Goal: Task Accomplishment & Management: Manage account settings

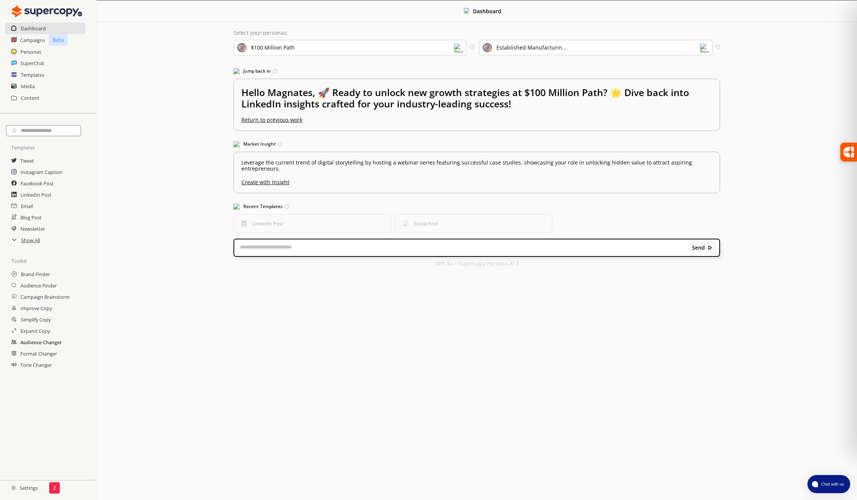
click at [56, 343] on h2 "Audience Changer" at bounding box center [41, 342] width 42 height 11
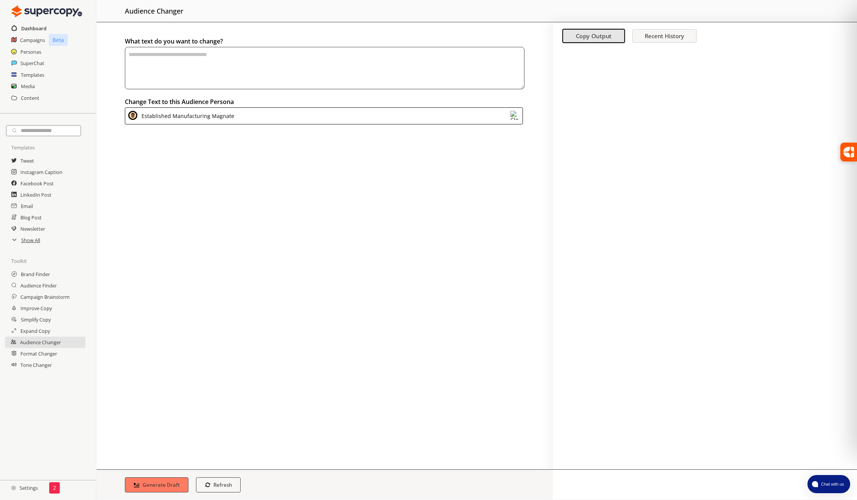
click at [37, 29] on h2 "Dashboard" at bounding box center [33, 28] width 25 height 11
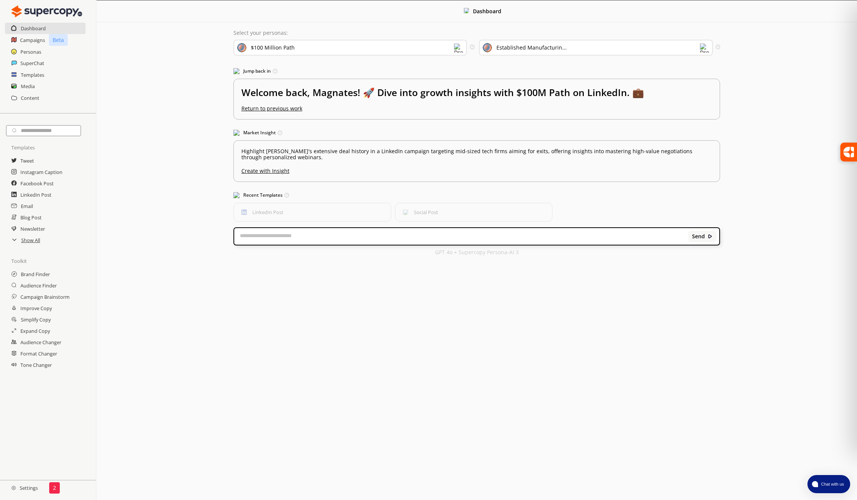
click at [662, 44] on div "Established Manufacturin..." at bounding box center [596, 48] width 234 height 16
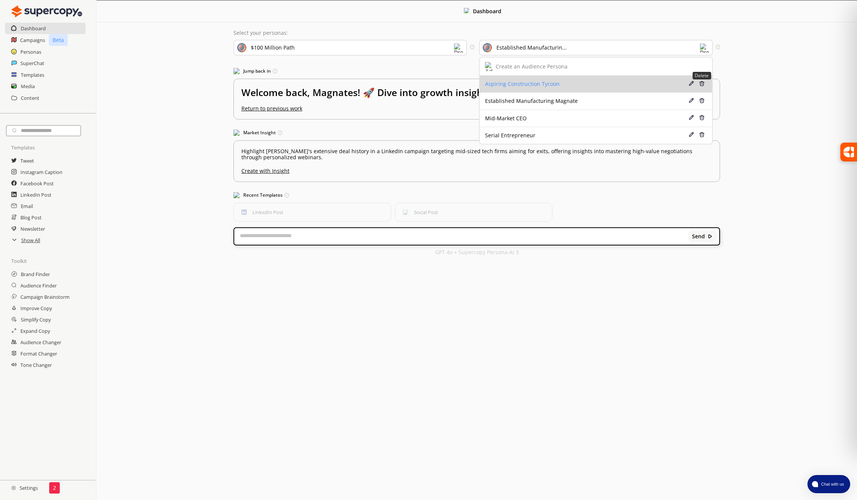
click at [701, 83] on img at bounding box center [701, 83] width 5 height 5
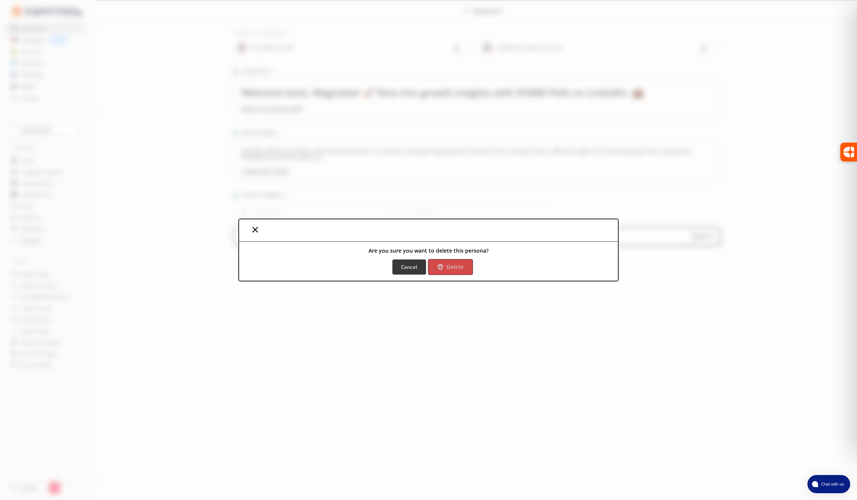
click at [447, 260] on button "Delete" at bounding box center [450, 267] width 45 height 16
click at [449, 267] on b "Delete" at bounding box center [455, 267] width 17 height 7
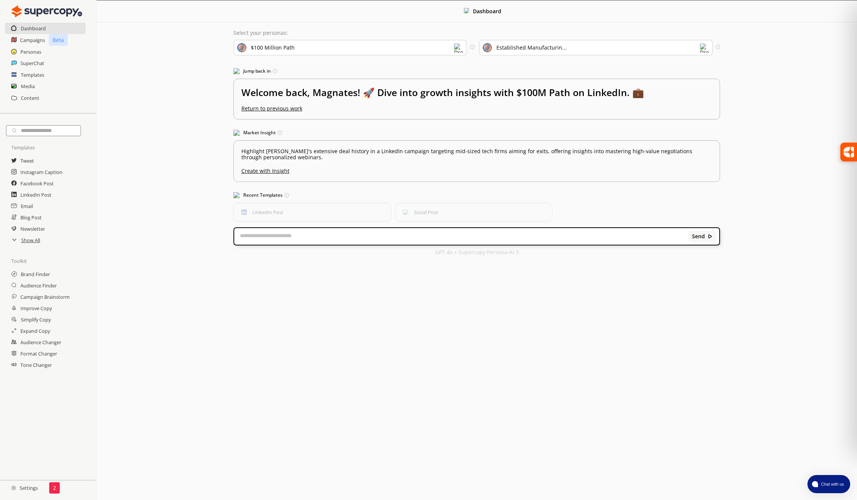
click at [706, 48] on img at bounding box center [704, 48] width 9 height 9
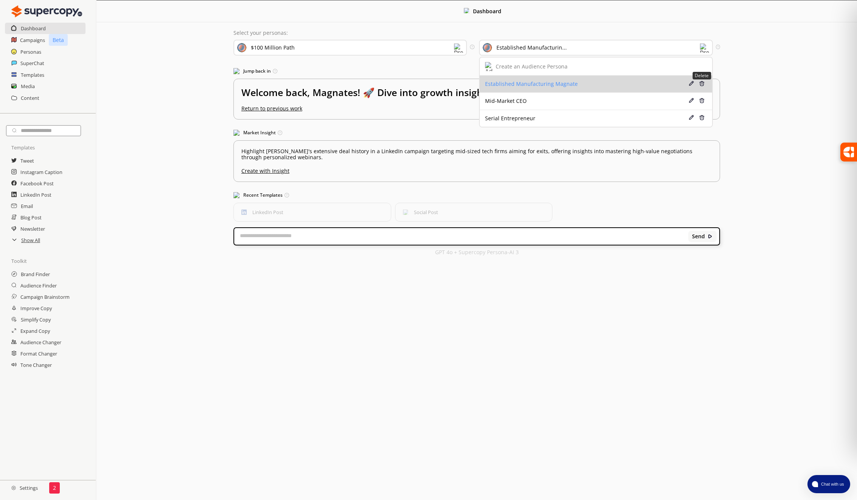
click at [702, 83] on img at bounding box center [701, 83] width 5 height 5
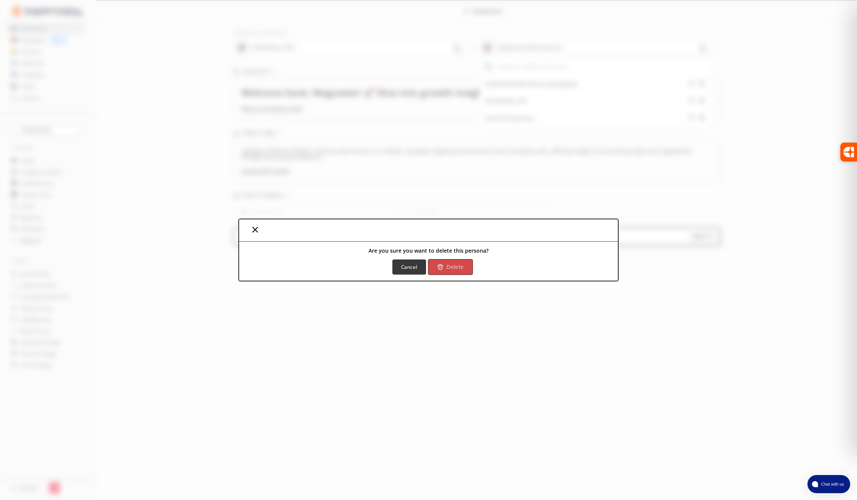
click at [450, 270] on b "Delete" at bounding box center [455, 267] width 17 height 7
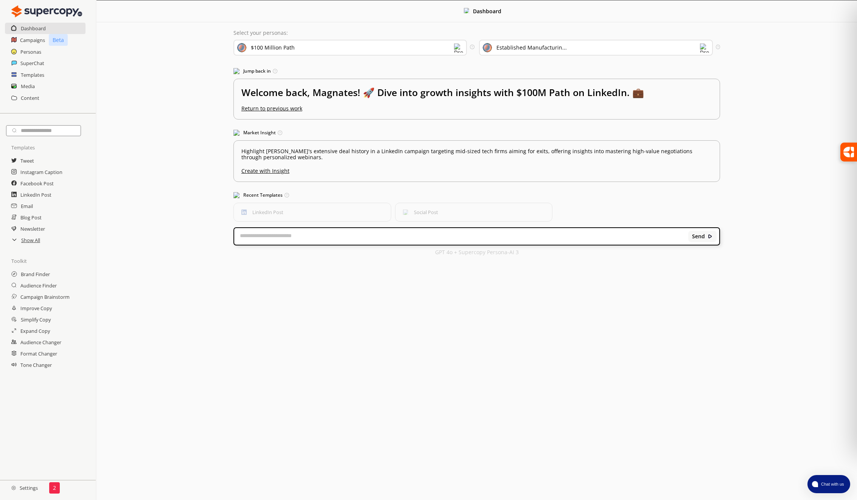
click at [702, 47] on img at bounding box center [704, 48] width 9 height 9
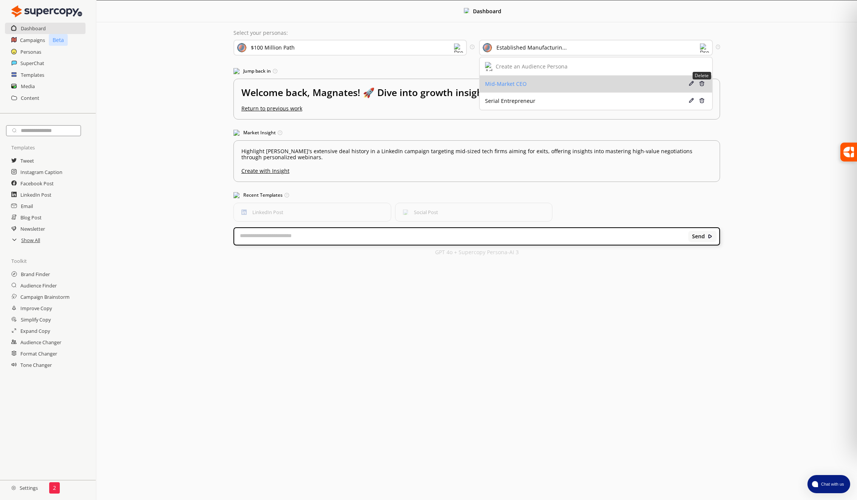
click at [702, 83] on img at bounding box center [701, 83] width 5 height 5
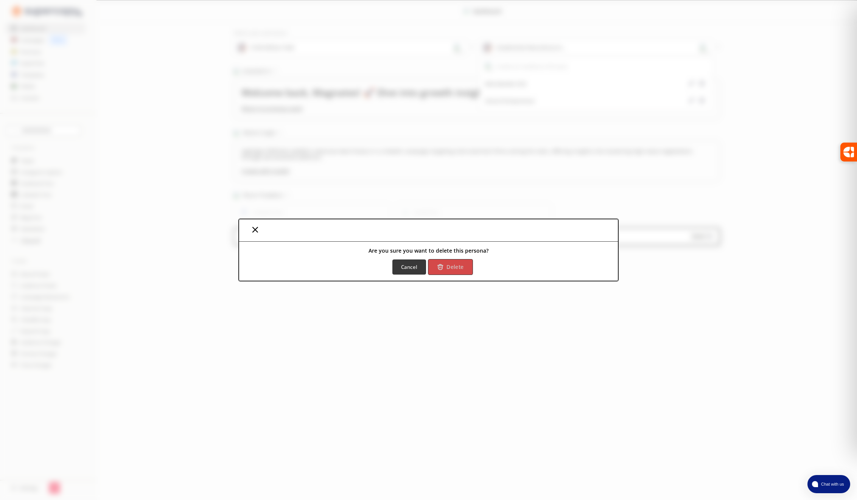
click at [453, 270] on b "Delete" at bounding box center [455, 267] width 17 height 7
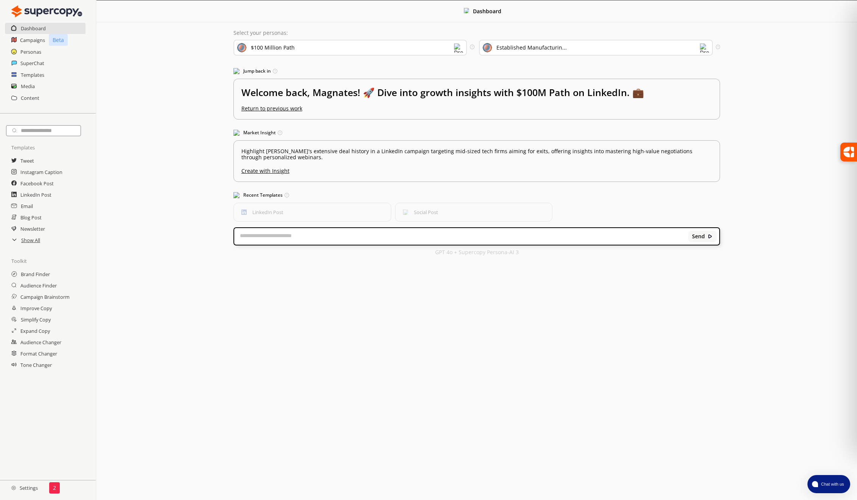
click at [703, 45] on img at bounding box center [704, 48] width 9 height 9
click at [702, 83] on img at bounding box center [701, 83] width 5 height 5
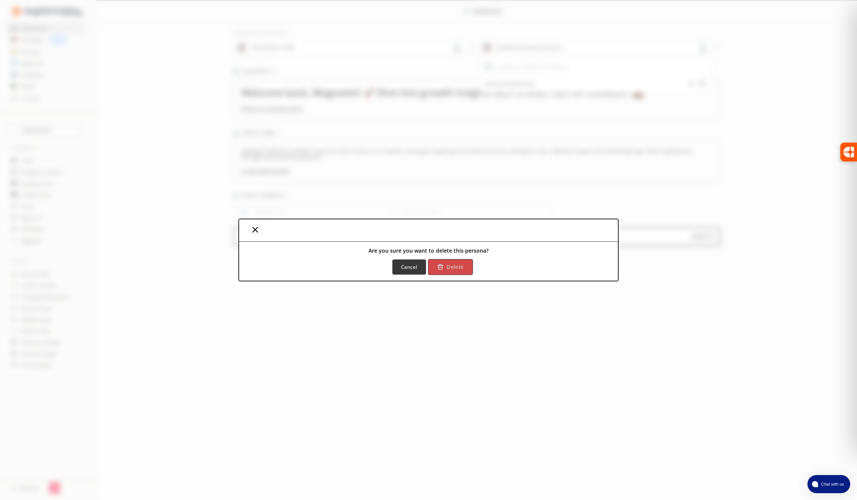
click at [448, 265] on b "Delete" at bounding box center [455, 267] width 17 height 7
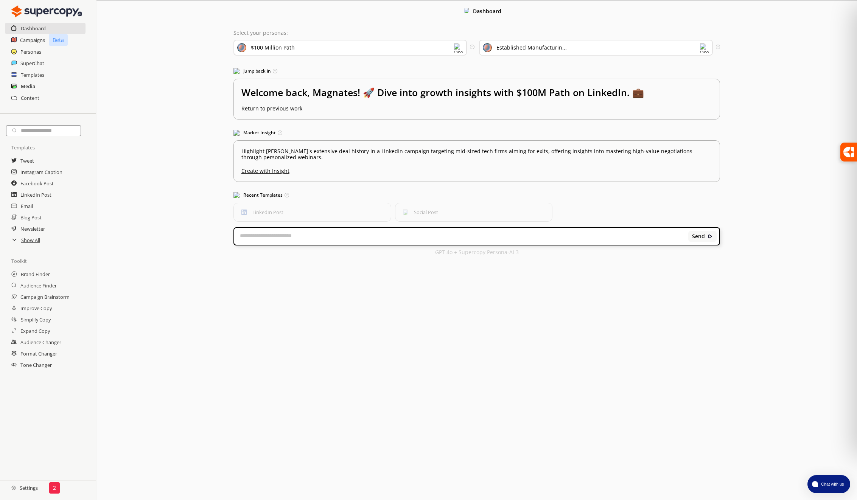
click at [33, 85] on h2 "Media" at bounding box center [28, 86] width 14 height 11
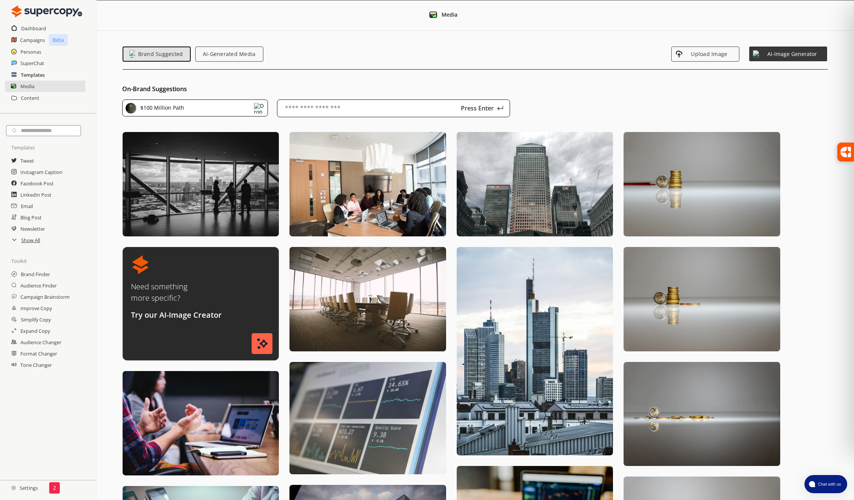
click at [34, 76] on h2 "Templates" at bounding box center [33, 74] width 24 height 11
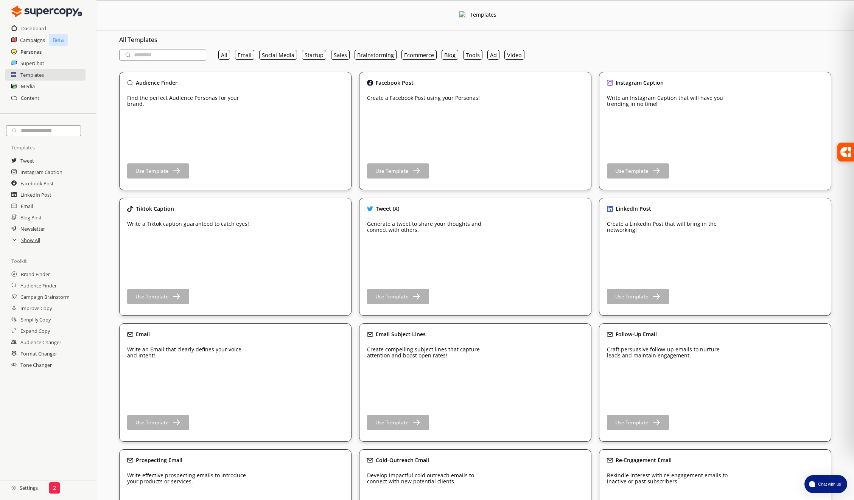
click at [33, 51] on h2 "Personas" at bounding box center [30, 51] width 21 height 11
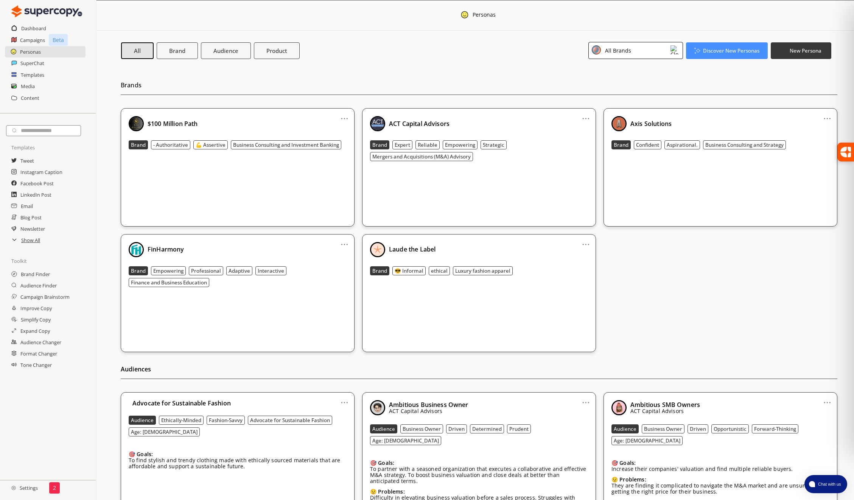
scroll to position [5, 0]
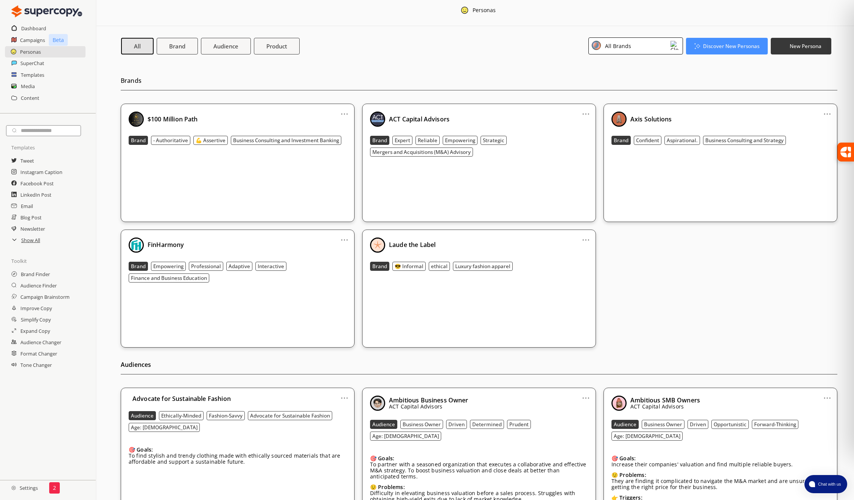
click at [586, 240] on link "..." at bounding box center [586, 237] width 8 height 6
click at [582, 279] on li "Remove" at bounding box center [577, 281] width 44 height 14
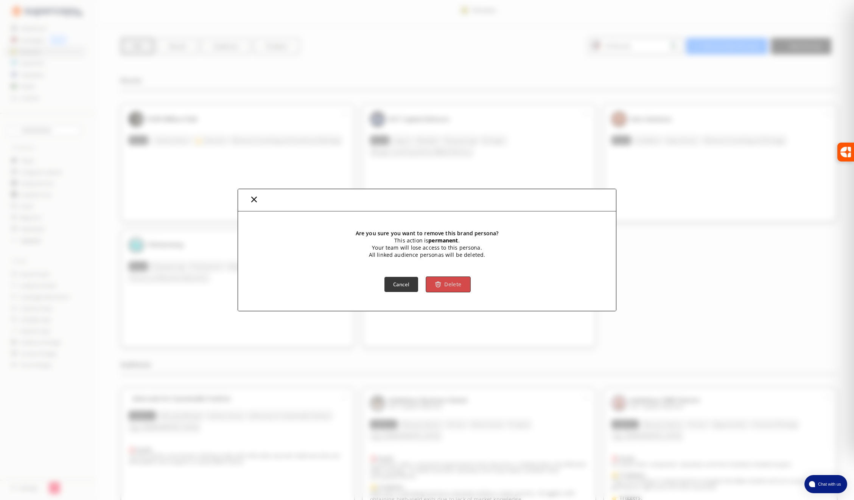
click at [454, 285] on b "Delete" at bounding box center [452, 284] width 17 height 7
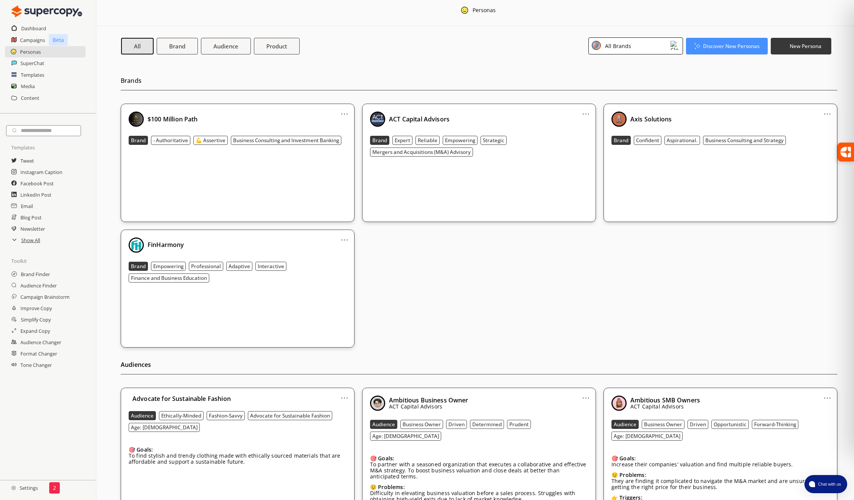
click at [346, 239] on link "..." at bounding box center [345, 237] width 8 height 6
click at [341, 279] on li "Remove" at bounding box center [335, 281] width 44 height 14
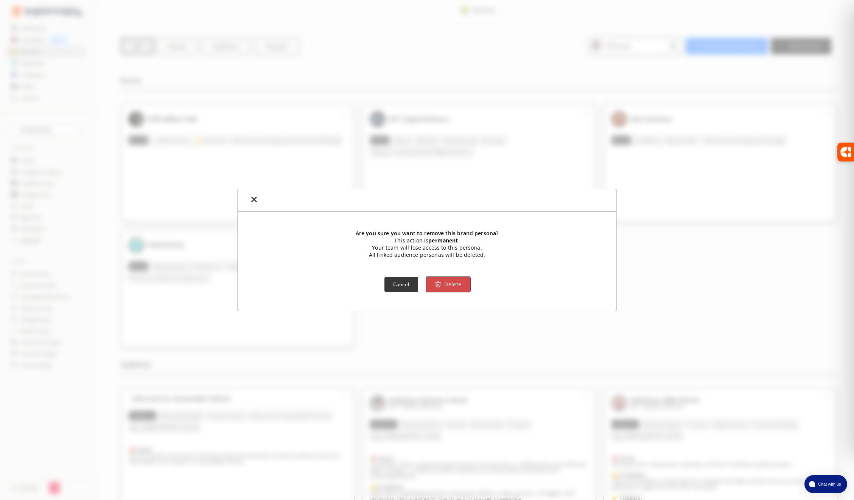
click at [436, 285] on img "button" at bounding box center [438, 285] width 6 height 6
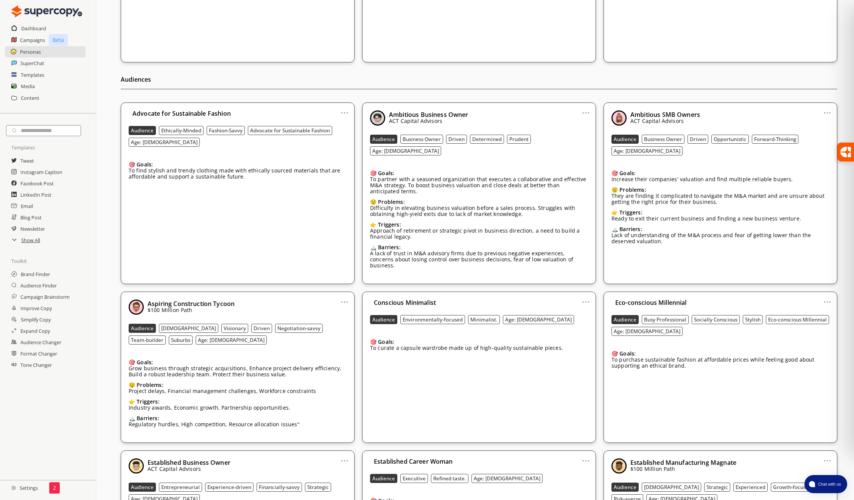
scroll to position [169, 0]
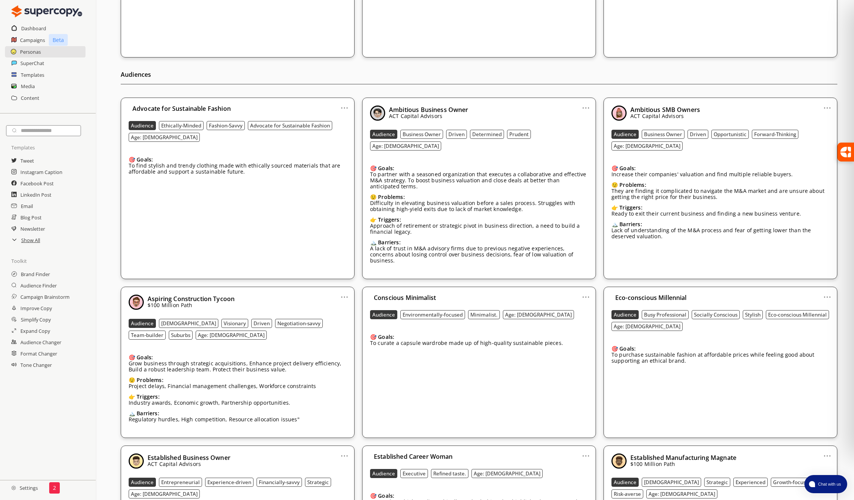
click at [344, 107] on link "..." at bounding box center [345, 105] width 8 height 6
click at [340, 147] on li "Remove" at bounding box center [335, 149] width 44 height 14
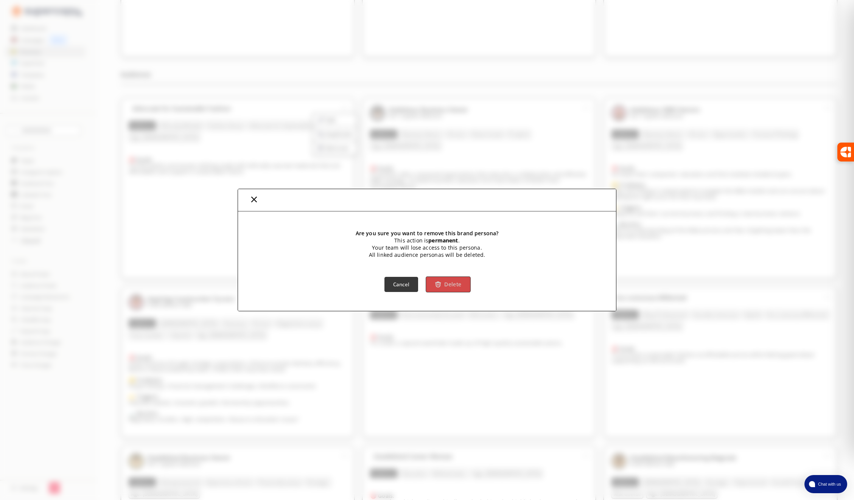
click at [455, 287] on b "Delete" at bounding box center [452, 284] width 17 height 7
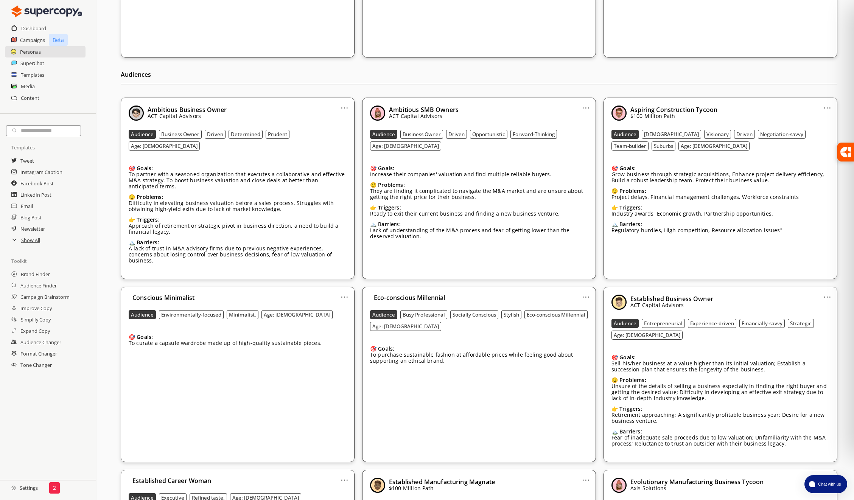
click at [345, 108] on link "..." at bounding box center [345, 105] width 8 height 6
click at [344, 148] on li "Remove" at bounding box center [335, 149] width 44 height 14
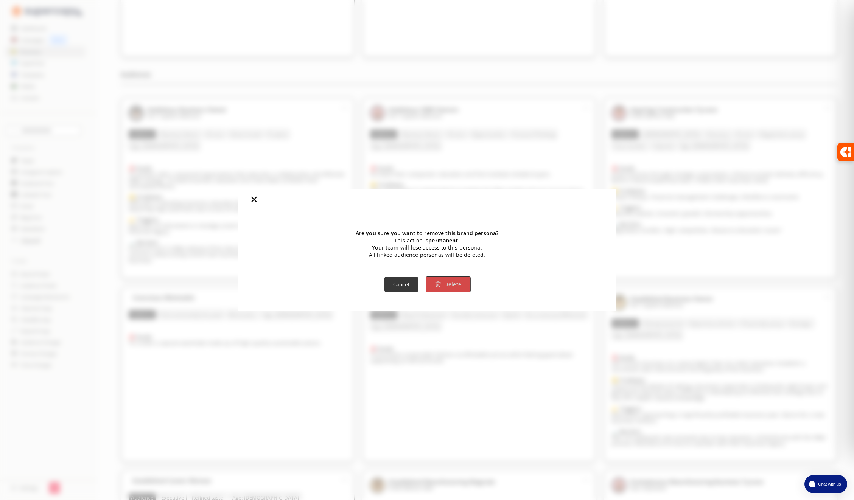
click at [451, 287] on b "Delete" at bounding box center [452, 284] width 17 height 7
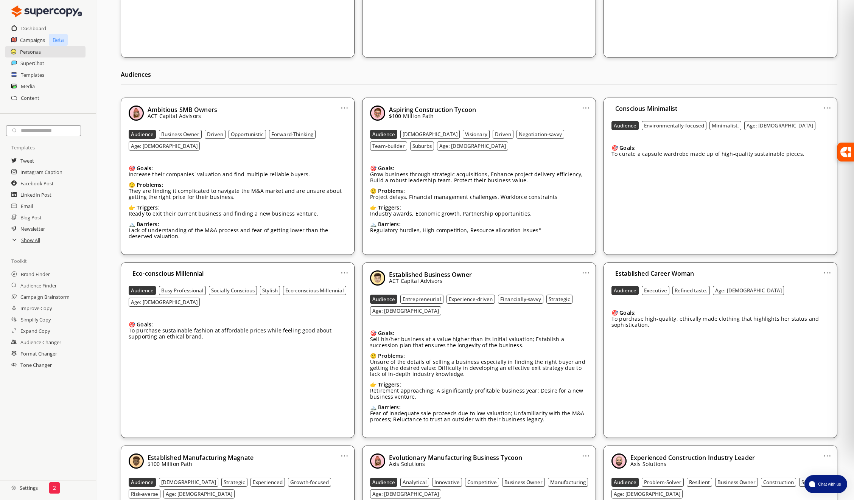
click at [344, 107] on link "..." at bounding box center [345, 105] width 8 height 6
click at [337, 148] on li "Remove" at bounding box center [335, 149] width 44 height 14
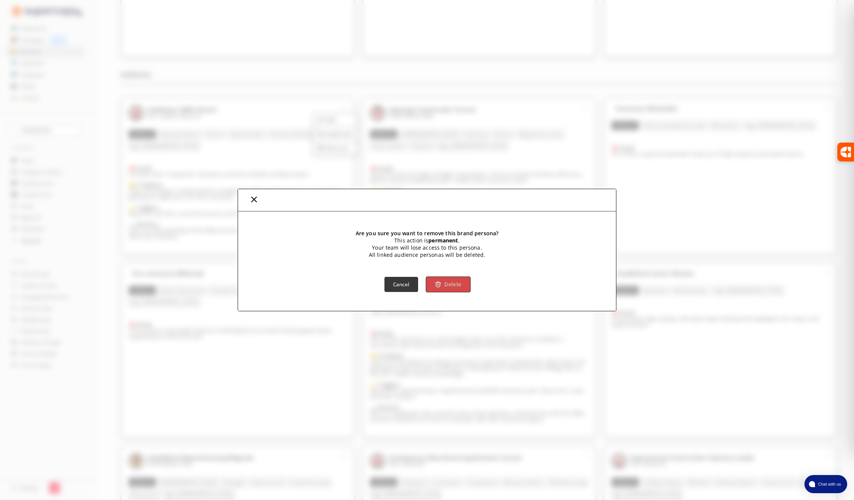
click at [439, 282] on img "button" at bounding box center [438, 285] width 6 height 6
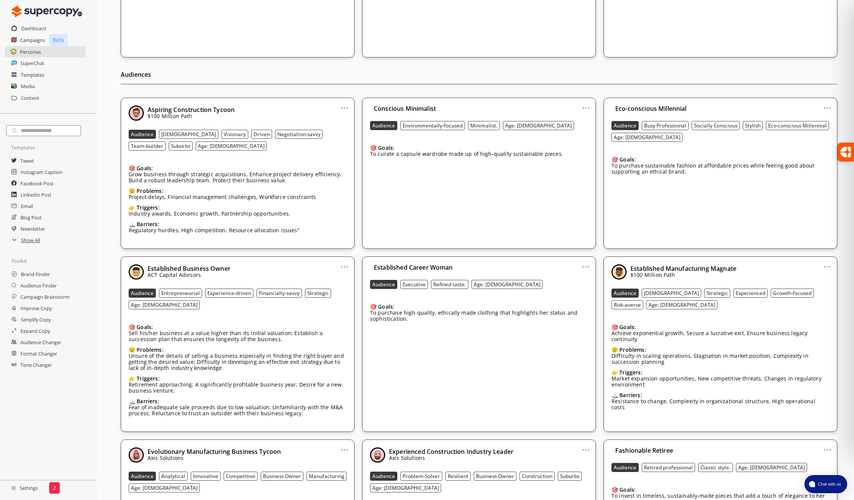
click at [343, 106] on link "..." at bounding box center [345, 105] width 8 height 6
click at [343, 147] on li "Remove" at bounding box center [335, 149] width 44 height 14
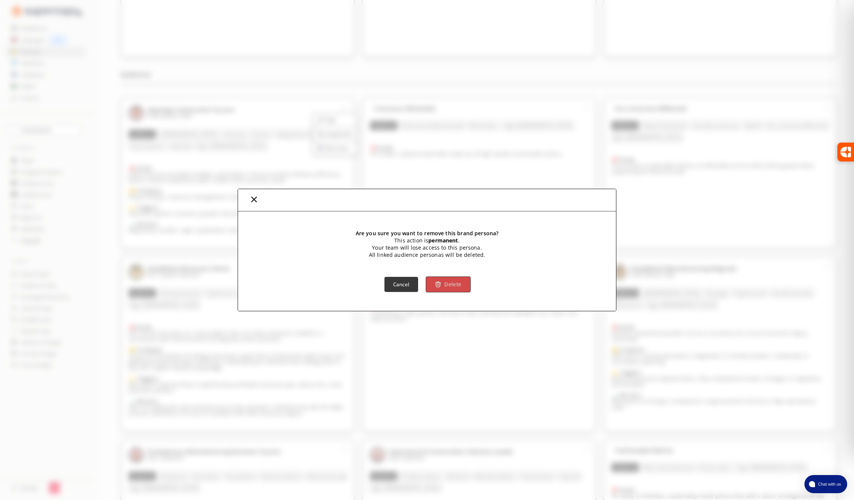
click at [437, 282] on img "button" at bounding box center [438, 285] width 6 height 6
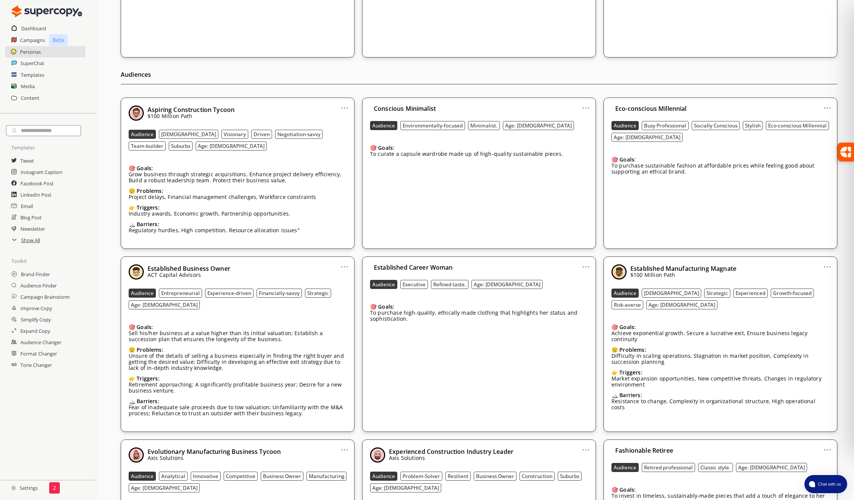
click at [345, 107] on link "..." at bounding box center [345, 105] width 8 height 6
click at [339, 147] on li "Remove" at bounding box center [335, 149] width 44 height 14
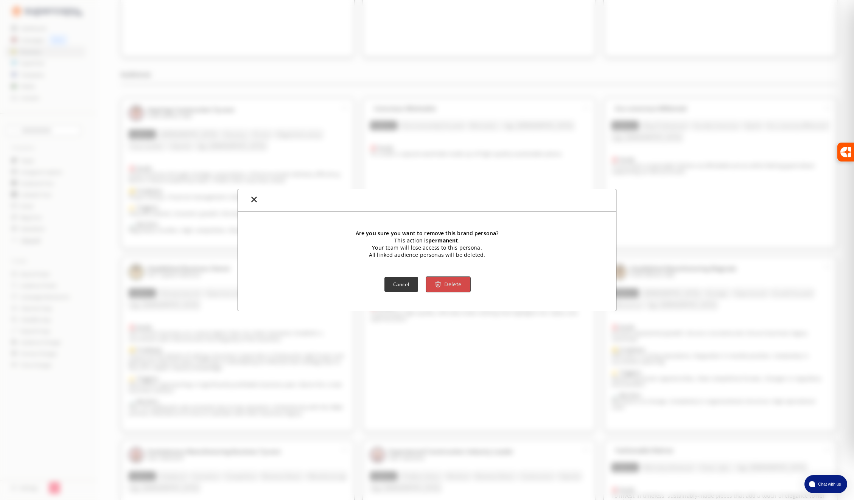
click at [452, 283] on b "Delete" at bounding box center [452, 284] width 17 height 7
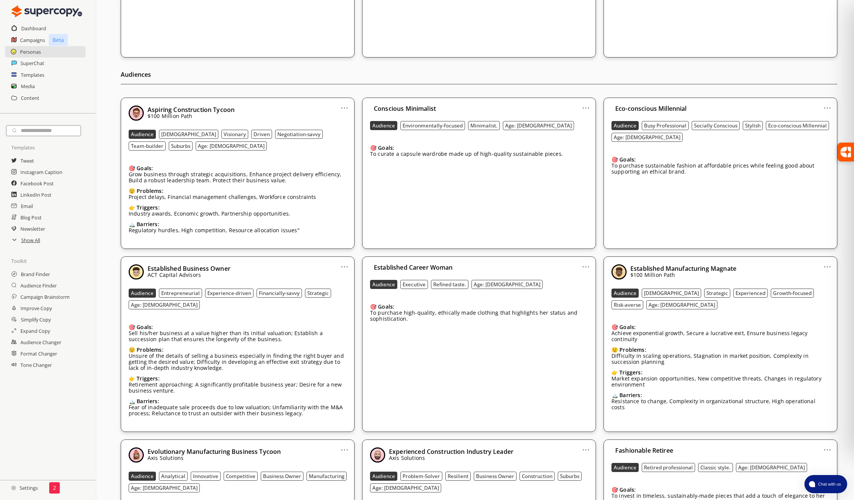
click at [588, 106] on link "..." at bounding box center [586, 105] width 8 height 6
click at [569, 151] on li "Remove" at bounding box center [577, 149] width 44 height 14
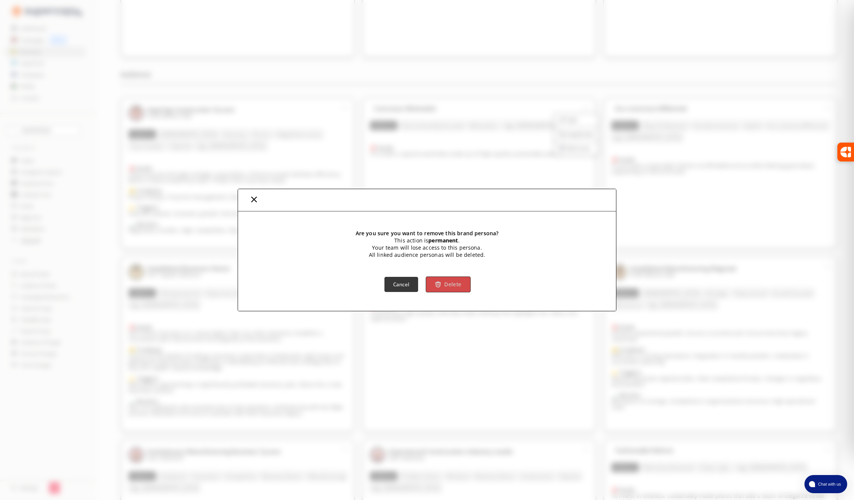
click at [459, 281] on b "Delete" at bounding box center [452, 284] width 17 height 7
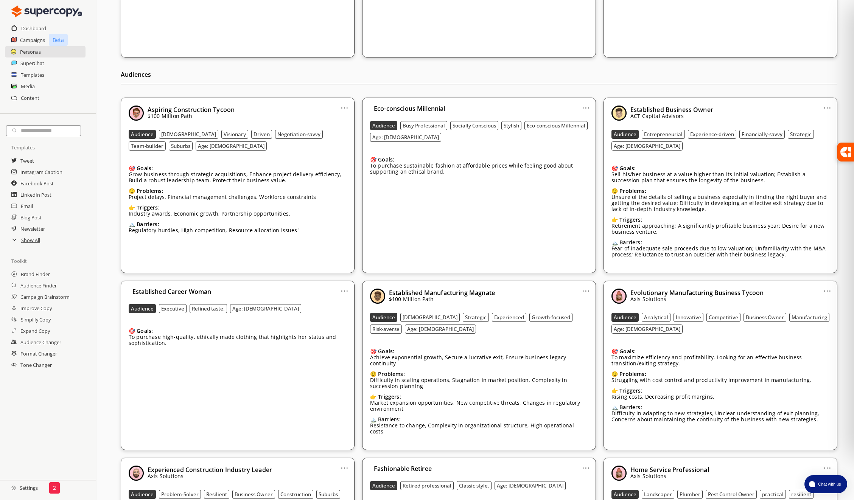
click at [587, 107] on link "..." at bounding box center [586, 105] width 8 height 6
click at [577, 145] on li "Remove" at bounding box center [577, 149] width 44 height 14
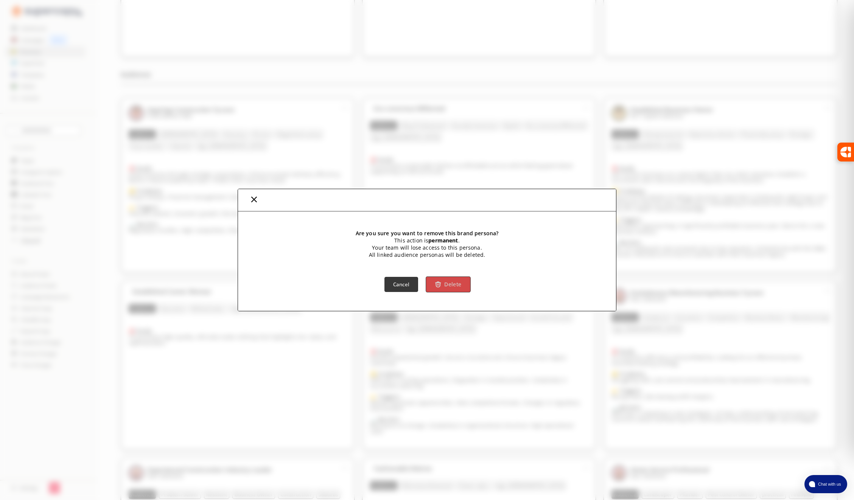
click at [453, 282] on b "Delete" at bounding box center [452, 284] width 17 height 7
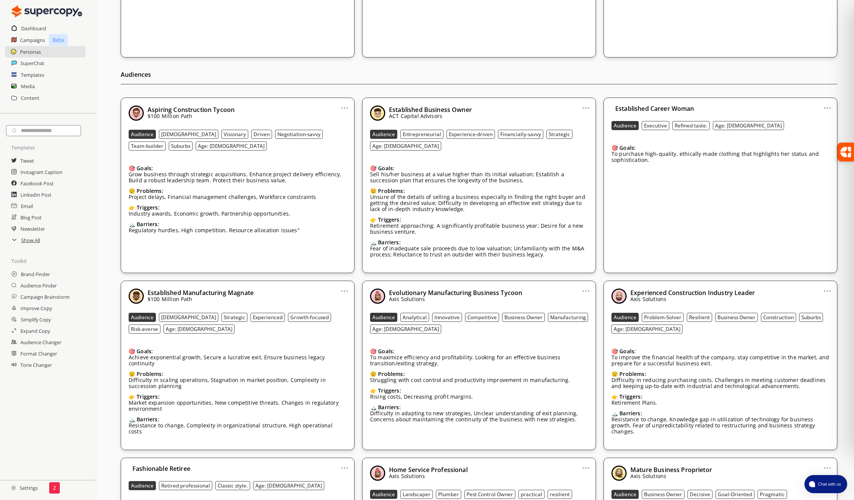
click at [585, 108] on link "..." at bounding box center [586, 105] width 8 height 6
click at [575, 148] on li "Remove" at bounding box center [577, 149] width 44 height 14
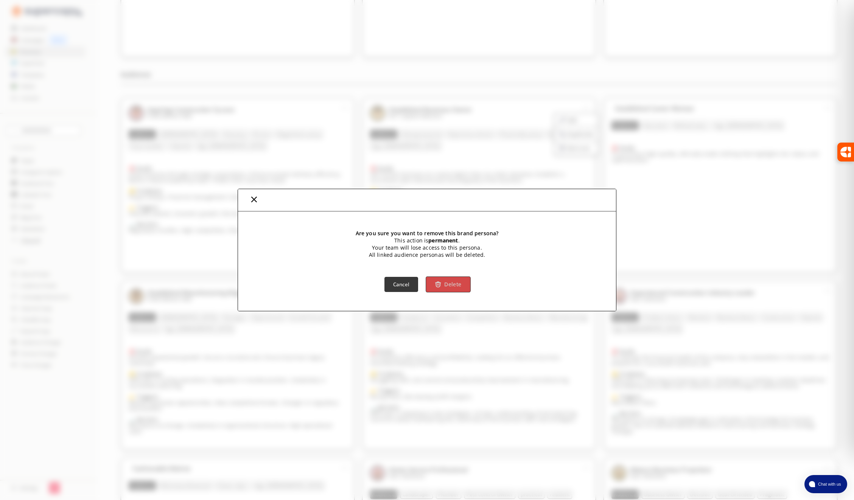
click at [445, 284] on b "Delete" at bounding box center [452, 284] width 17 height 7
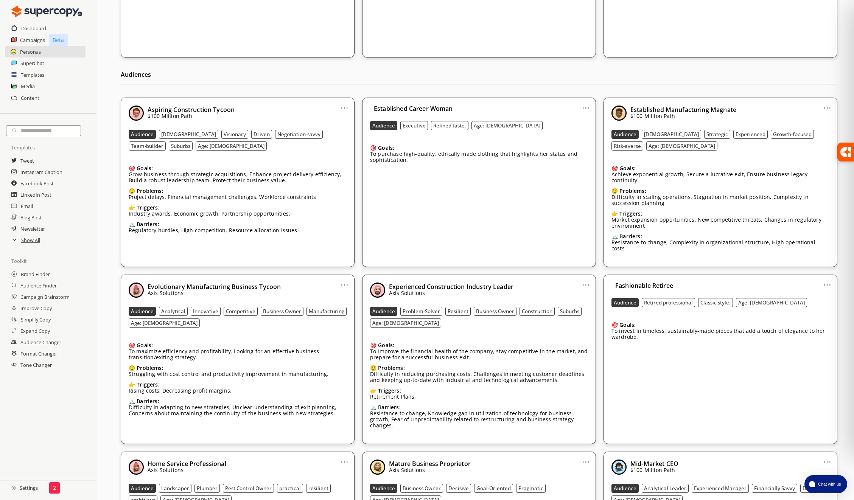
click at [586, 108] on link "..." at bounding box center [586, 105] width 8 height 6
click at [578, 146] on li "Remove" at bounding box center [577, 149] width 44 height 14
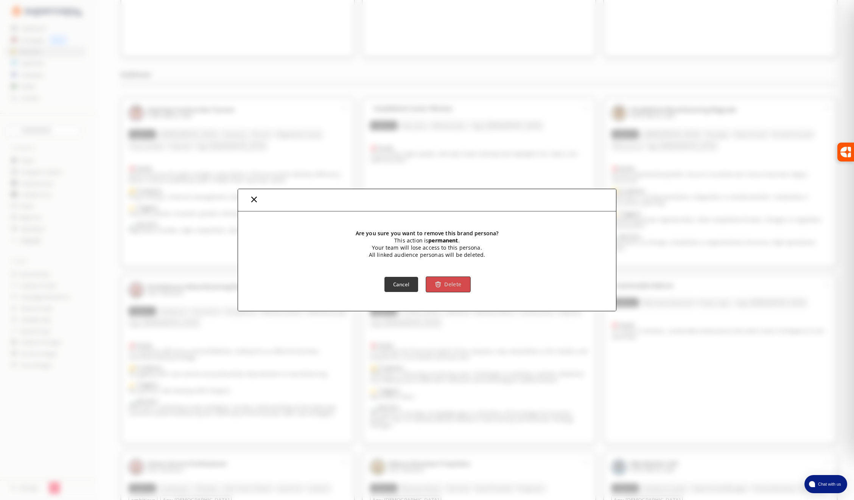
click at [461, 282] on button "Delete" at bounding box center [448, 285] width 45 height 16
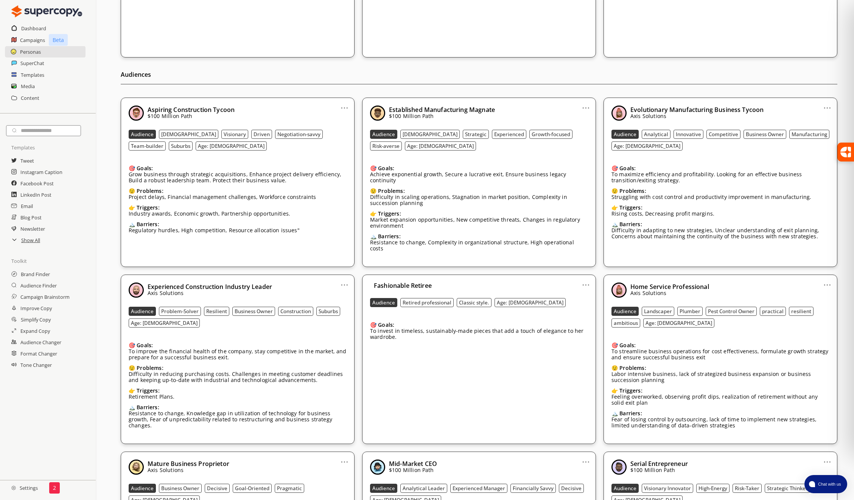
click at [585, 106] on link "..." at bounding box center [586, 105] width 8 height 6
click at [573, 150] on li "Remove" at bounding box center [577, 149] width 44 height 14
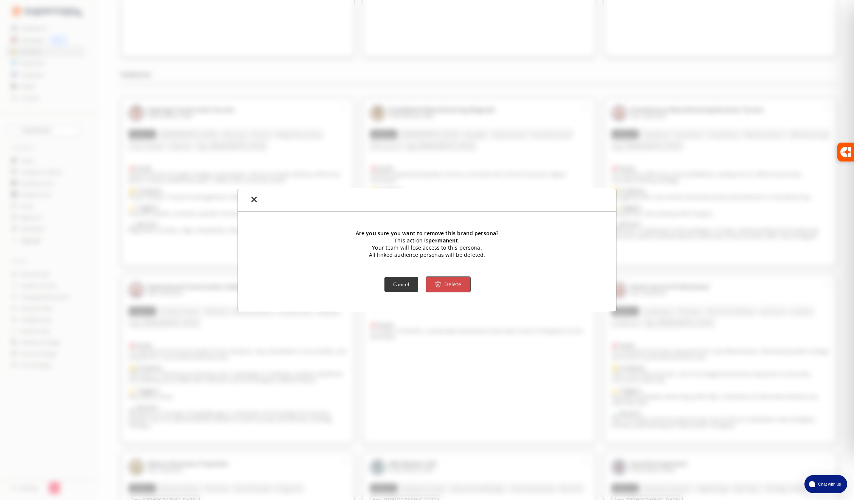
click at [458, 281] on b "Delete" at bounding box center [452, 284] width 17 height 7
